Goal: Information Seeking & Learning: Learn about a topic

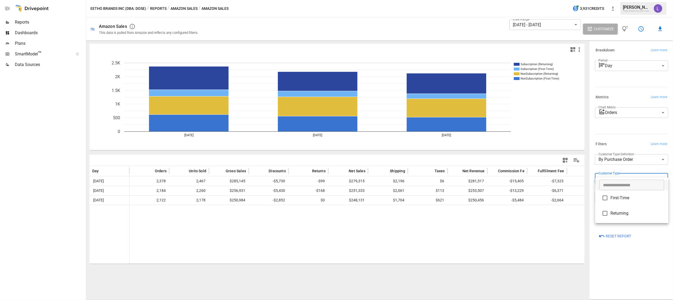
click at [616, 0] on body "Reports Dashboards Plans SmartModel ™ Data Sources Eetho Brands Inc (DBA: Dose)…" at bounding box center [336, 0] width 673 height 0
click at [181, 6] on div at bounding box center [336, 150] width 673 height 300
click at [175, 10] on button "Amazon Sales" at bounding box center [183, 8] width 27 height 7
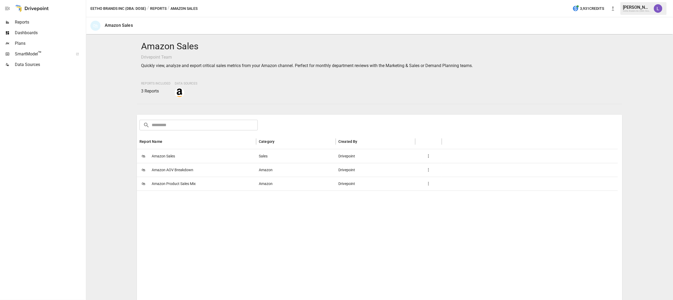
click at [169, 182] on span "Amazon Product Sales Mix" at bounding box center [174, 184] width 44 height 14
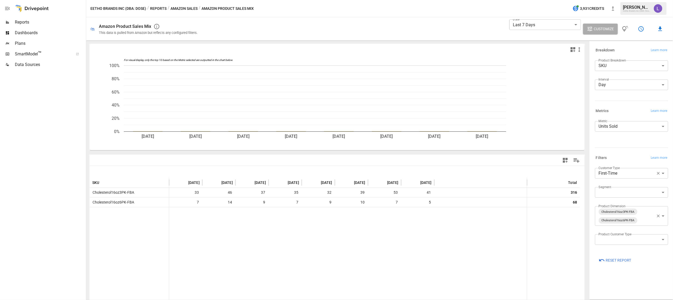
click at [608, 0] on body "**********" at bounding box center [336, 0] width 673 height 0
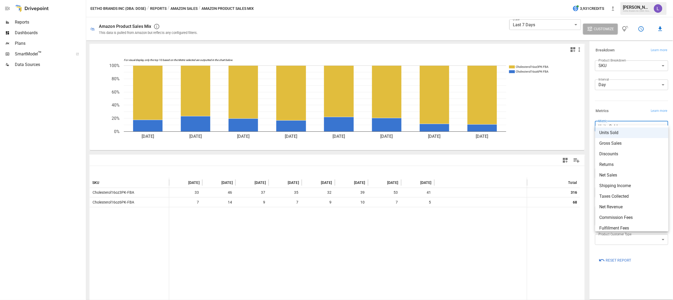
click at [608, 121] on div at bounding box center [336, 150] width 673 height 300
click at [547, 0] on body "**********" at bounding box center [336, 0] width 673 height 0
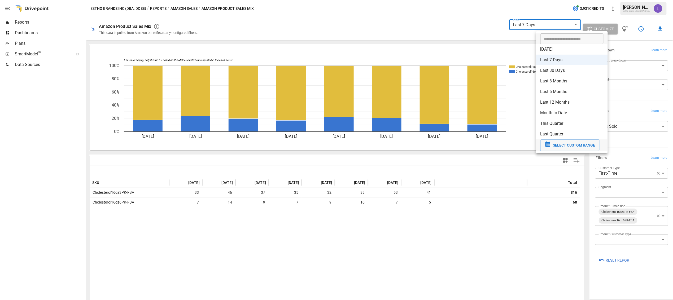
click at [562, 146] on span "SELECT CUSTOM RANGE" at bounding box center [574, 145] width 42 height 7
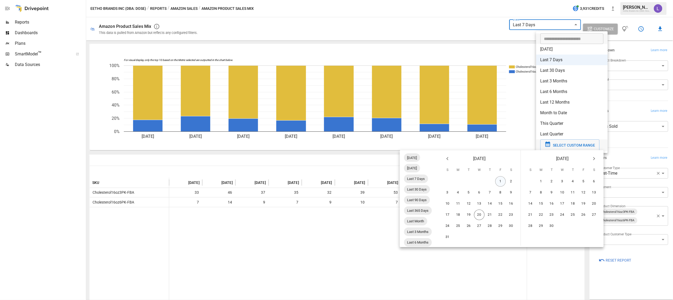
click at [500, 182] on button "1" at bounding box center [500, 181] width 11 height 11
click at [470, 213] on button "19" at bounding box center [468, 215] width 11 height 11
type input "******"
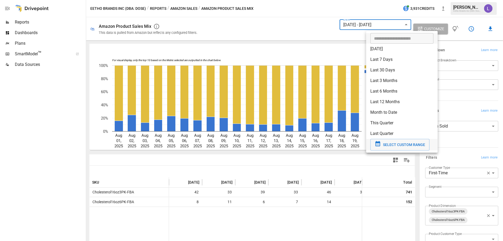
click at [157, 7] on div at bounding box center [251, 120] width 503 height 241
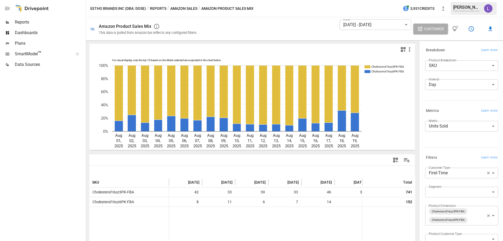
click at [157, 8] on button "Reports" at bounding box center [158, 8] width 16 height 7
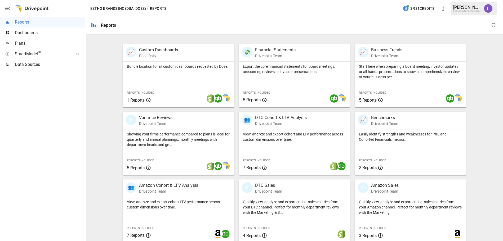
scroll to position [98, 0]
click at [276, 187] on p "DTC Sales" at bounding box center [268, 185] width 27 height 6
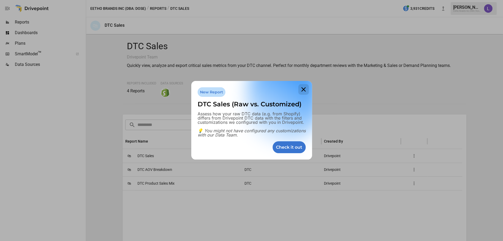
click at [303, 90] on icon at bounding box center [303, 89] width 11 height 11
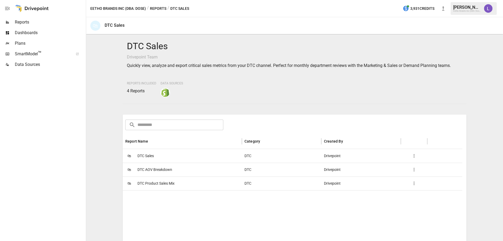
click at [165, 182] on span "DTC Product Sales Mix" at bounding box center [156, 184] width 37 height 14
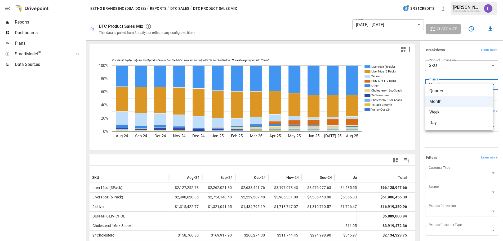
click at [446, 0] on body "Reports Dashboards Plans SmartModel ™ Data Sources Eetho Brands Inc (DBA: Dose)…" at bounding box center [251, 0] width 503 height 0
click at [436, 125] on span "Day" at bounding box center [459, 123] width 59 height 6
type input "***"
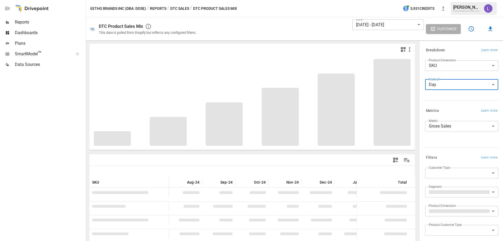
click at [447, 0] on body "Reports Dashboards Plans SmartModel ™ Data Sources Eetho Brands Inc (DBA: Dose)…" at bounding box center [251, 0] width 503 height 0
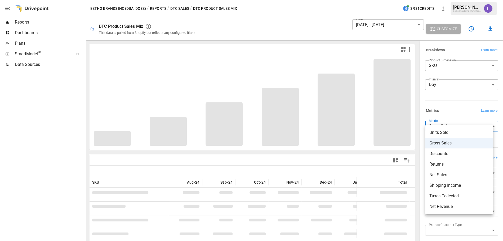
click at [443, 134] on span "Units Sold" at bounding box center [459, 133] width 59 height 6
type input "**********"
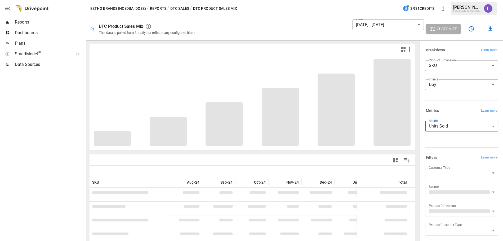
scroll to position [17, 0]
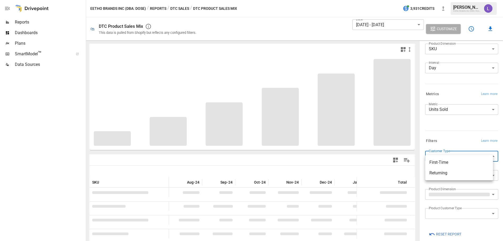
click at [441, 0] on body "Reports Dashboards Plans SmartModel ™ Data Sources Eetho Brands Inc (DBA: Dose)…" at bounding box center [251, 0] width 503 height 0
click at [440, 164] on span "First-Time" at bounding box center [459, 163] width 59 height 6
type input "**********"
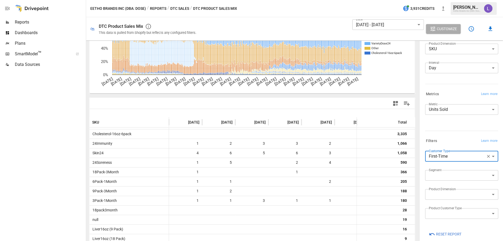
scroll to position [80, 0]
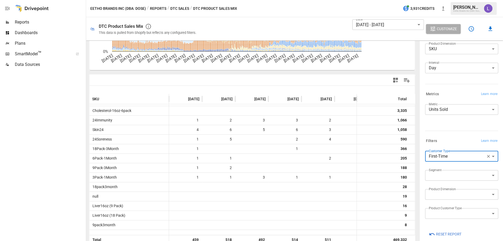
click at [451, 0] on body "Reports Dashboards Plans SmartModel ™ Data Sources Eetho Brands Inc (DBA: Dose)…" at bounding box center [251, 0] width 503 height 0
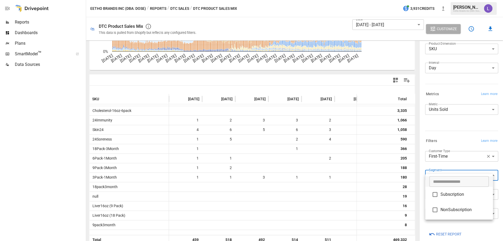
click at [451, 171] on div at bounding box center [251, 120] width 503 height 241
click at [449, 0] on body "Reports Dashboards Plans SmartModel ™ Data Sources Eetho Brands Inc (DBA: Dose)…" at bounding box center [251, 0] width 503 height 0
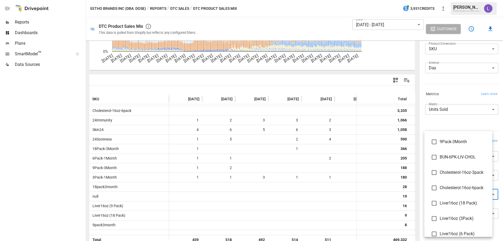
scroll to position [242, 0]
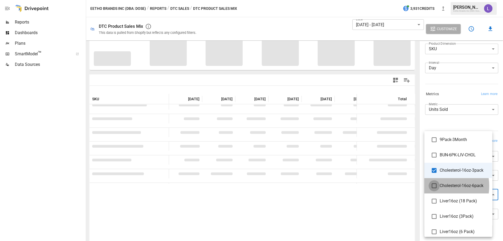
type input "**********"
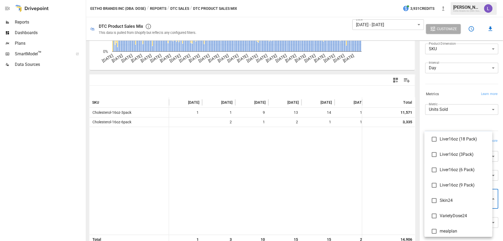
scroll to position [308, 0]
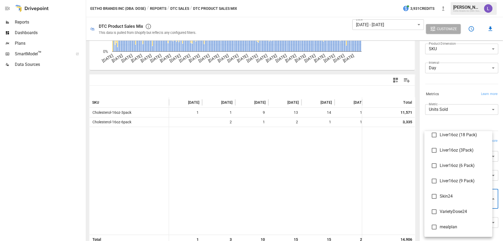
click at [470, 119] on div at bounding box center [251, 120] width 503 height 241
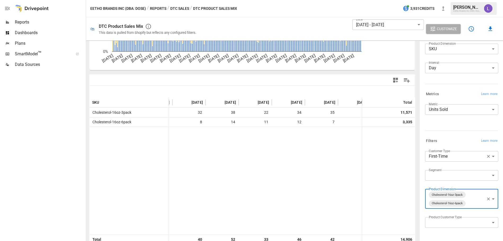
scroll to position [0, 1257]
click at [391, 0] on body "Reports Dashboards Plans SmartModel ™ Data Sources Eetho Brands Inc (DBA: Dose)…" at bounding box center [251, 0] width 503 height 0
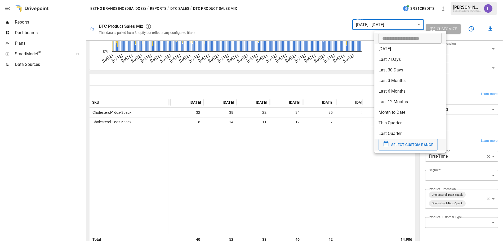
click at [399, 27] on div at bounding box center [251, 120] width 503 height 241
click at [400, 0] on body "Reports Dashboards Plans SmartModel ™ Data Sources Eetho Brands Inc (DBA: Dose)…" at bounding box center [251, 0] width 503 height 0
type input "**********"
click at [389, 40] on input "**********" at bounding box center [408, 38] width 59 height 11
click at [403, 142] on span "SELECT CUSTOM RANGE" at bounding box center [412, 145] width 42 height 7
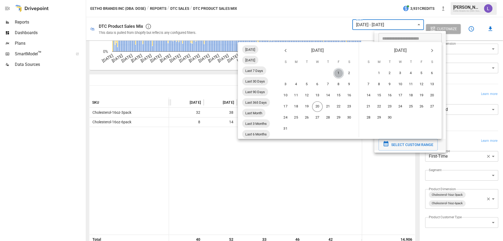
click at [339, 72] on button "1" at bounding box center [338, 73] width 11 height 11
click at [307, 104] on button "19" at bounding box center [307, 106] width 11 height 11
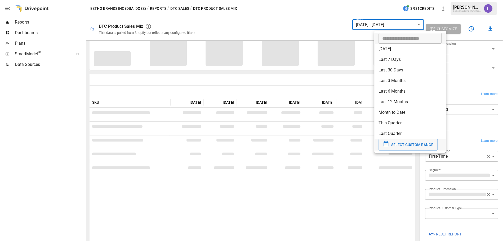
click at [392, 183] on div at bounding box center [251, 120] width 503 height 241
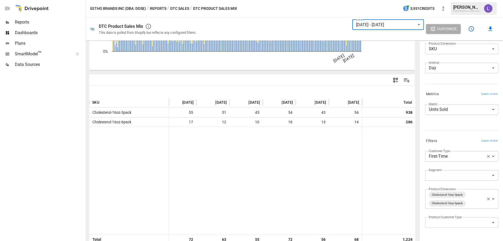
scroll to position [0, 442]
